Goal: Information Seeking & Learning: Learn about a topic

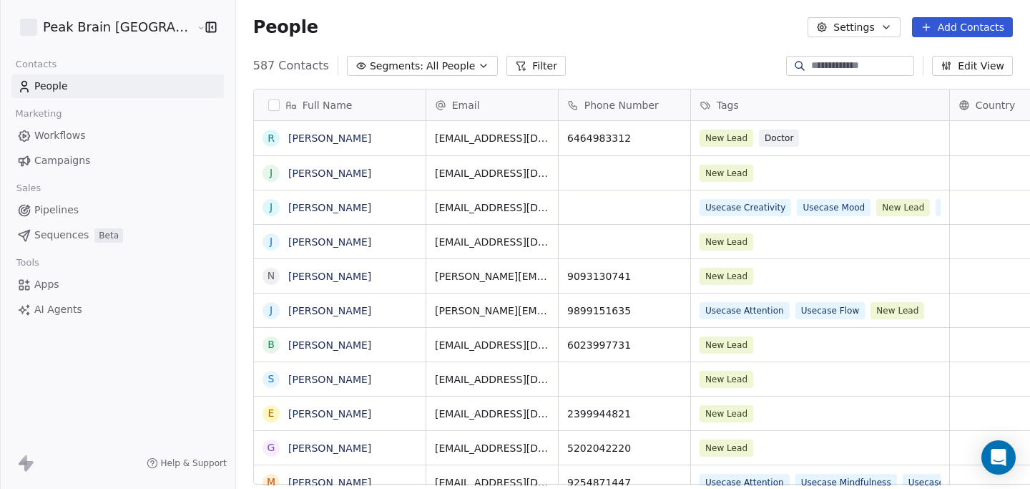
scroll to position [430, 837]
click at [288, 210] on link "[PERSON_NAME]" at bounding box center [329, 207] width 83 height 11
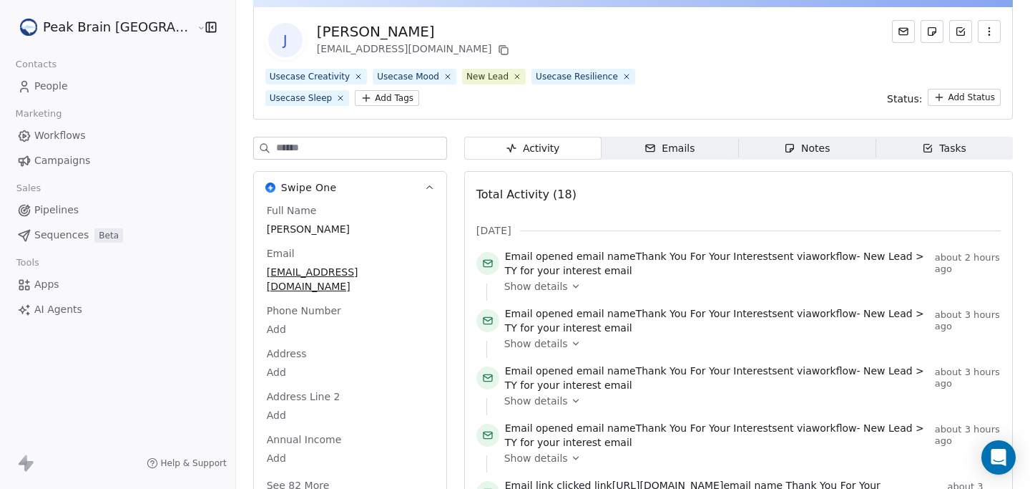
scroll to position [113, 0]
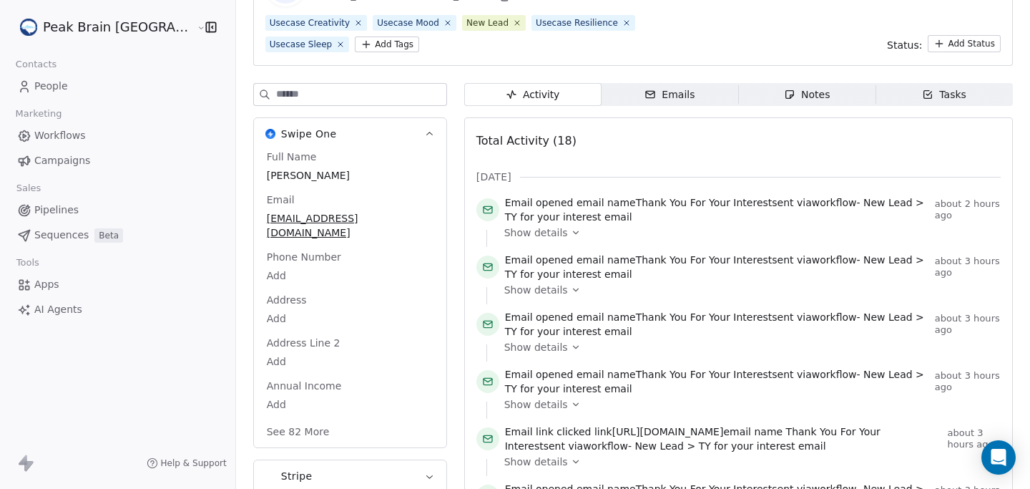
click at [645, 94] on icon "button" at bounding box center [650, 94] width 11 height 11
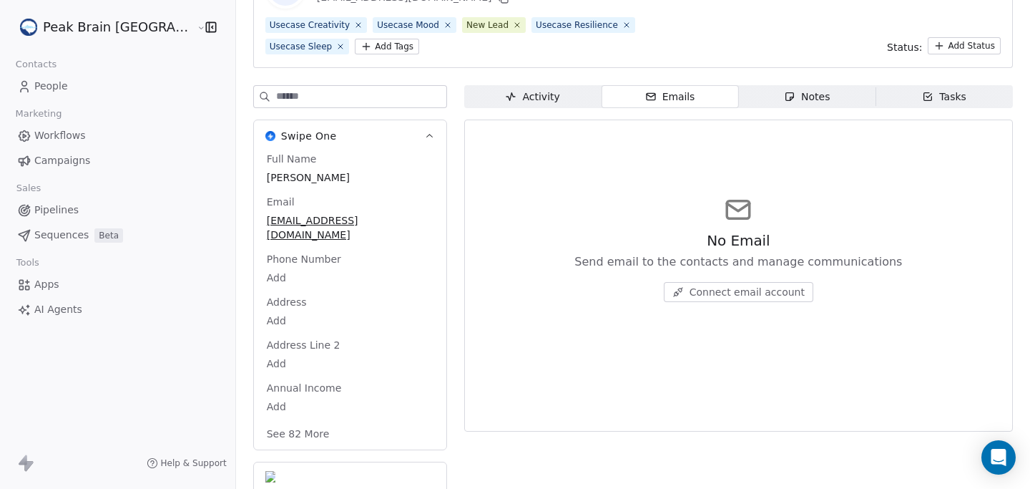
click at [535, 103] on span "Activity Activity" at bounding box center [532, 96] width 137 height 23
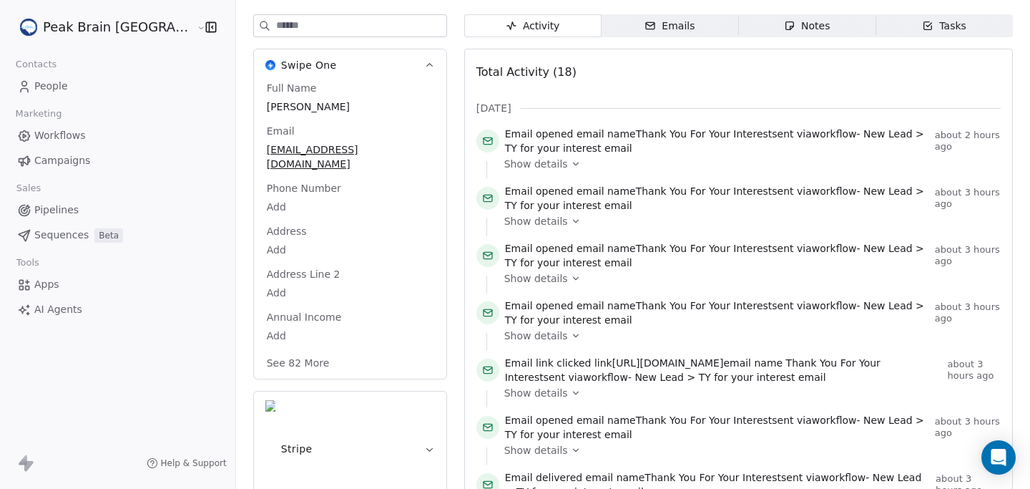
scroll to position [185, 0]
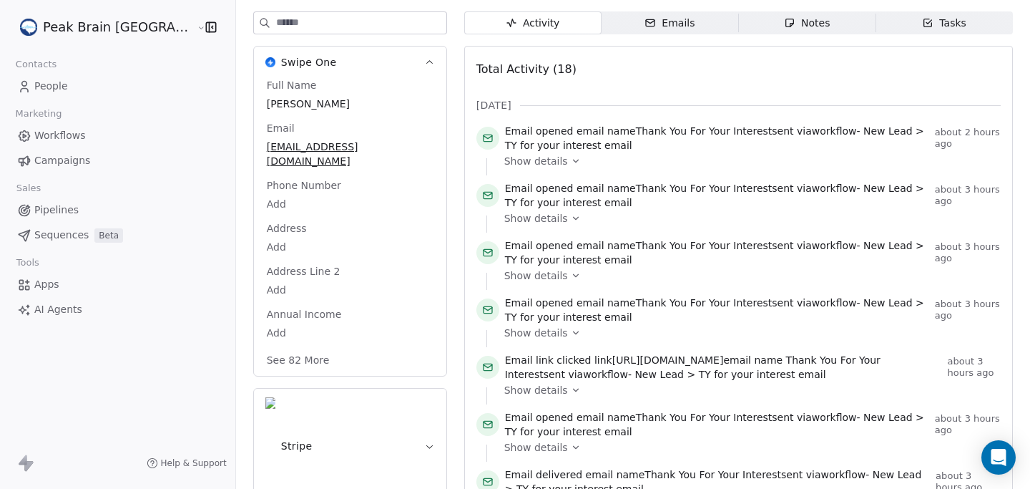
click at [519, 165] on span "Show details" at bounding box center [536, 161] width 64 height 14
